Goal: Transaction & Acquisition: Purchase product/service

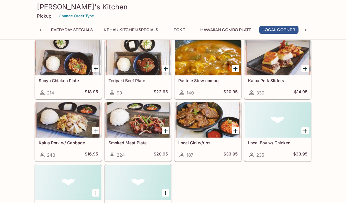
scroll to position [482, 0]
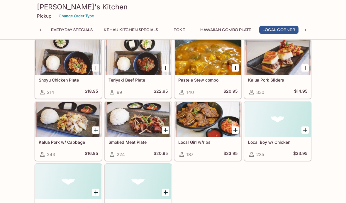
click at [307, 68] on icon "Add Kalua Pork Sliders" at bounding box center [305, 68] width 7 height 7
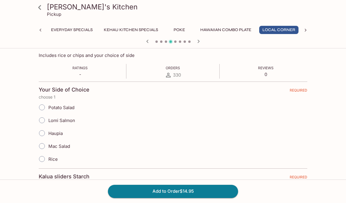
scroll to position [94, 0]
click at [42, 159] on input "Rice" at bounding box center [42, 159] width 12 height 12
radio input "true"
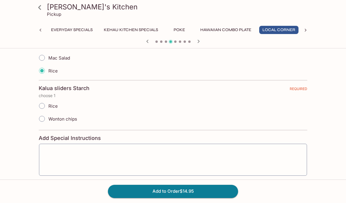
scroll to position [178, 0]
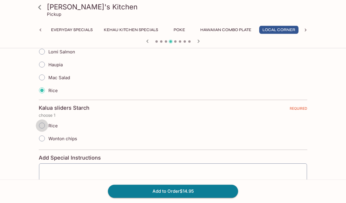
click at [43, 122] on input "Rice" at bounding box center [42, 126] width 12 height 12
radio input "true"
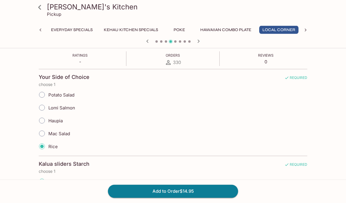
scroll to position [107, 0]
click at [43, 130] on input "Mac Salad" at bounding box center [42, 133] width 12 height 12
radio input "true"
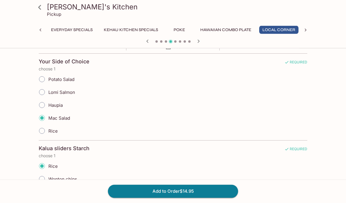
scroll to position [119, 0]
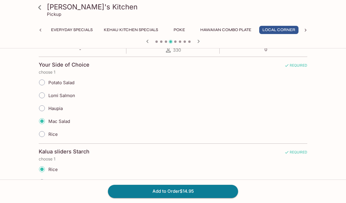
click at [40, 106] on input "Haupia" at bounding box center [42, 108] width 12 height 12
radio input "true"
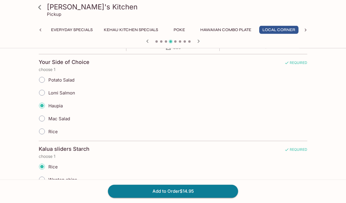
scroll to position [122, 0]
click at [162, 198] on button "Add to Order $14.95" at bounding box center [173, 191] width 130 height 13
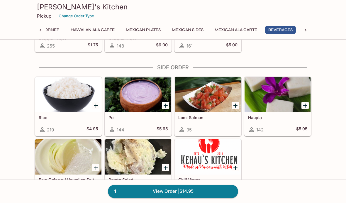
scroll to position [1323, 0]
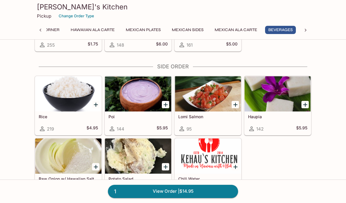
click at [163, 98] on div at bounding box center [138, 93] width 66 height 35
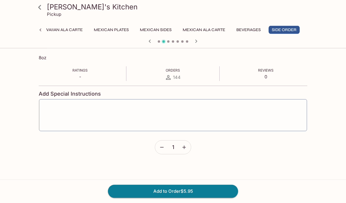
scroll to position [99, 0]
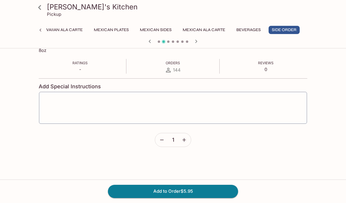
click at [186, 198] on button "Add to Order $5.95" at bounding box center [173, 191] width 130 height 13
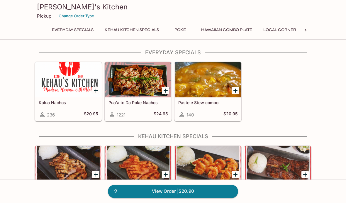
click at [167, 192] on link "2 View Order | $20.90" at bounding box center [173, 191] width 130 height 13
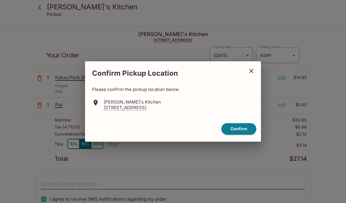
click at [237, 130] on button "Confirm" at bounding box center [239, 128] width 35 height 11
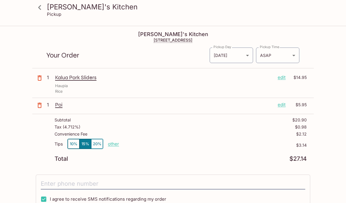
click at [281, 77] on p "edit" at bounding box center [282, 77] width 8 height 6
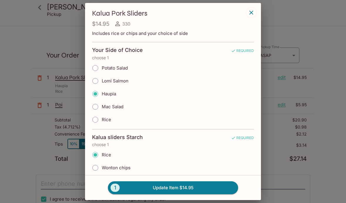
click at [117, 80] on span "Lomi Salmon" at bounding box center [115, 81] width 27 height 6
click at [102, 80] on input "Lomi Salmon" at bounding box center [95, 81] width 12 height 12
radio input "true"
click at [99, 94] on input "Haupia" at bounding box center [95, 94] width 12 height 12
radio input "true"
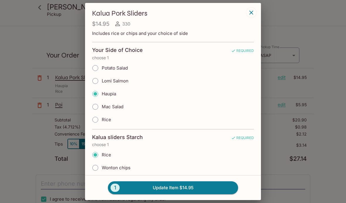
click at [164, 189] on button "1 Update Item $14.95" at bounding box center [173, 187] width 130 height 13
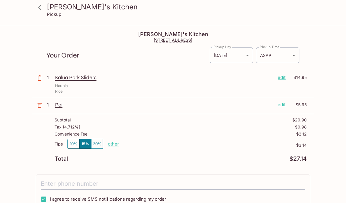
click at [116, 144] on p "other" at bounding box center [113, 144] width 11 height 6
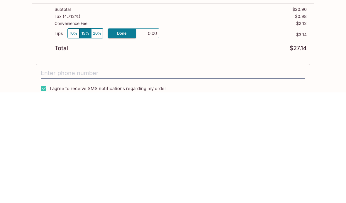
type input "0.00"
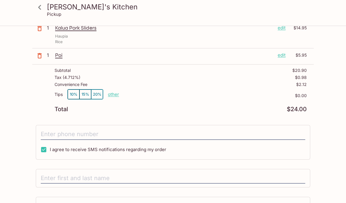
scroll to position [50, 0]
click at [142, 137] on input "tel" at bounding box center [173, 134] width 265 height 11
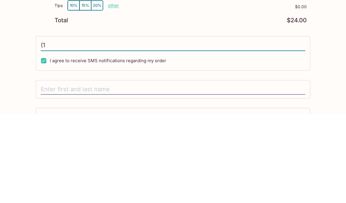
type input "("
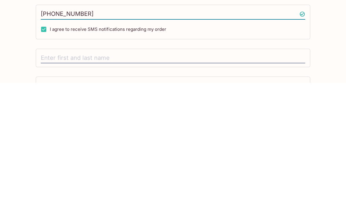
type input "[PHONE_NUMBER]"
click at [278, 173] on input "text" at bounding box center [173, 178] width 265 height 11
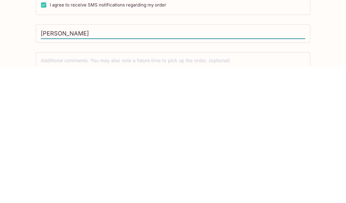
type input "[PERSON_NAME]"
click at [328, 49] on div "Kehau's Kitchen Pickup [PERSON_NAME]'s Kitchen 98-[STREET_ADDRESS] Your Order P…" at bounding box center [173, 106] width 346 height 275
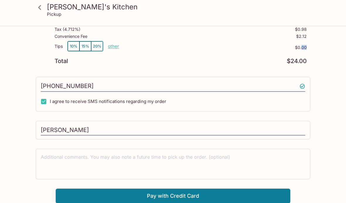
click at [328, 97] on div "Kehau's Kitchen Pickup [PERSON_NAME]'s Kitchen 98-[STREET_ADDRESS] Your Order P…" at bounding box center [173, 66] width 346 height 275
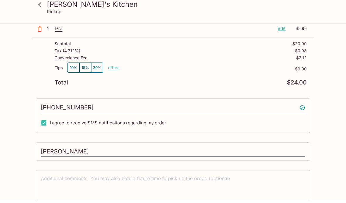
scroll to position [74, 0]
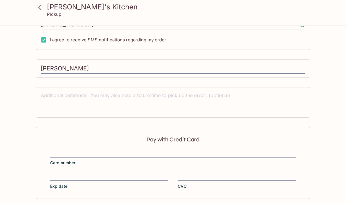
scroll to position [162, 0]
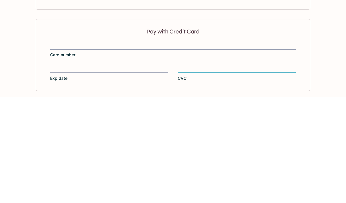
click at [328, 75] on div "Kehau's Kitchen Pickup [PERSON_NAME]'s Kitchen 98-[STREET_ADDRESS] Your Order P…" at bounding box center [173, 46] width 346 height 363
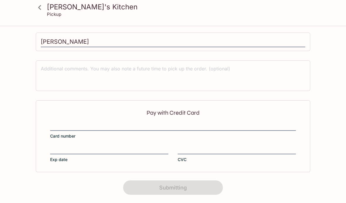
scroll to position [24, 0]
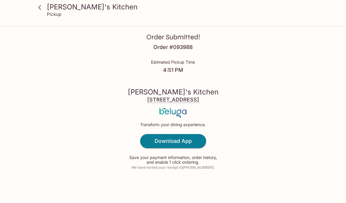
click at [262, 134] on div "Order Submitted! Order # 093988 Estimated Pickup Time 4:51 PM [PERSON_NAME]'s K…" at bounding box center [173, 96] width 346 height 213
